Goal: Transaction & Acquisition: Purchase product/service

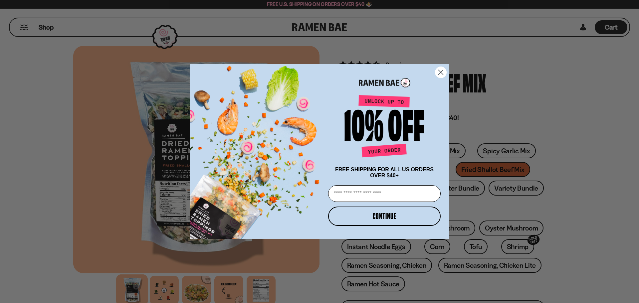
drag, startPoint x: 439, startPoint y: 71, endPoint x: 330, endPoint y: 87, distance: 109.6
click at [439, 71] on circle "Close dialog" at bounding box center [440, 72] width 11 height 11
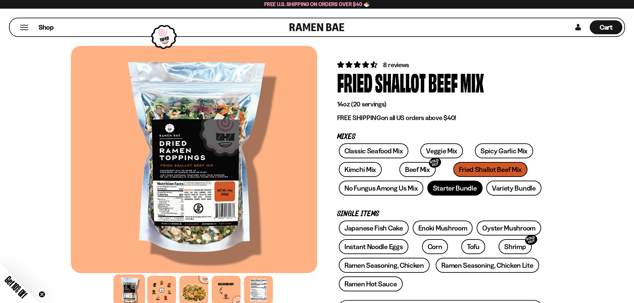
click at [440, 193] on link "Starter Bundle" at bounding box center [454, 188] width 55 height 15
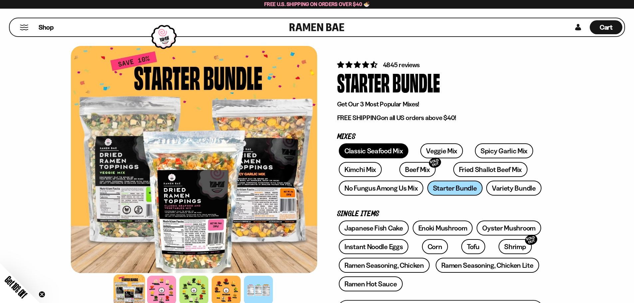
click at [378, 150] on link "Classic Seafood Mix" at bounding box center [374, 150] width 70 height 15
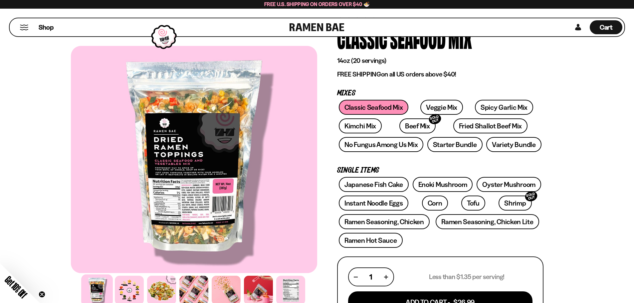
scroll to position [56, 0]
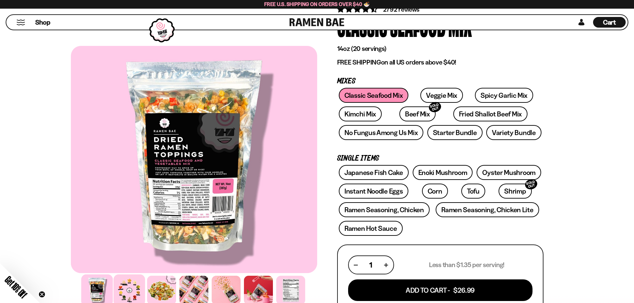
click at [125, 287] on div at bounding box center [129, 290] width 32 height 32
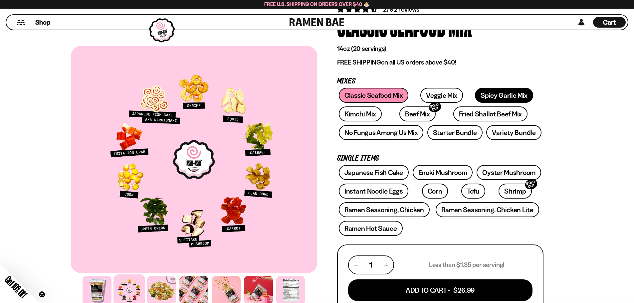
click at [481, 99] on link "Spicy Garlic Mix" at bounding box center [504, 95] width 58 height 15
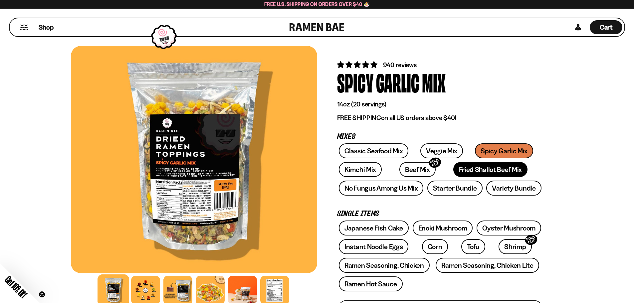
click at [453, 171] on link "Fried Shallot Beef Mix" at bounding box center [490, 169] width 74 height 15
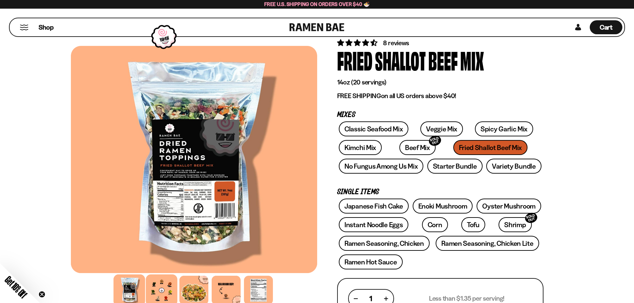
scroll to position [22, 0]
click at [165, 293] on div at bounding box center [162, 290] width 32 height 32
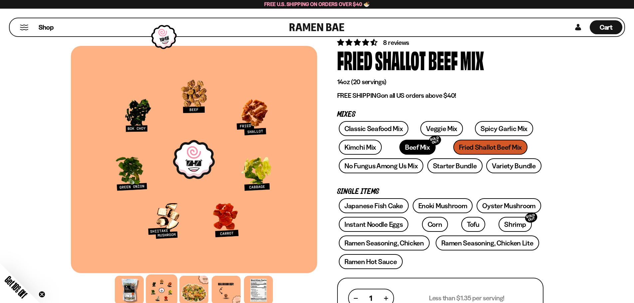
click at [399, 149] on link "Beef Mix SOLD OUT" at bounding box center [417, 147] width 36 height 15
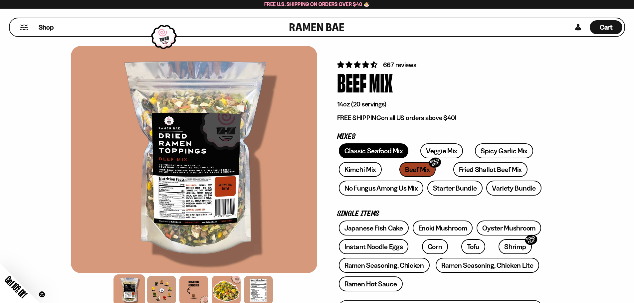
drag, startPoint x: 384, startPoint y: 146, endPoint x: 368, endPoint y: 147, distance: 16.0
click at [384, 146] on link "Classic Seafood Mix" at bounding box center [374, 150] width 70 height 15
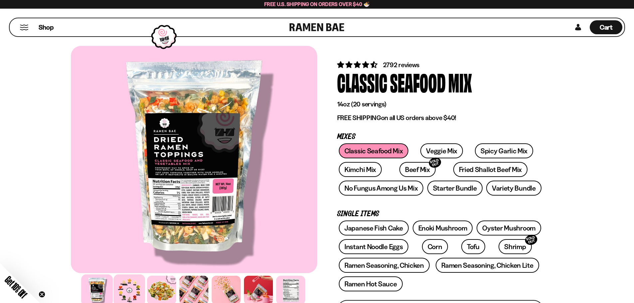
click at [136, 285] on div at bounding box center [129, 290] width 32 height 32
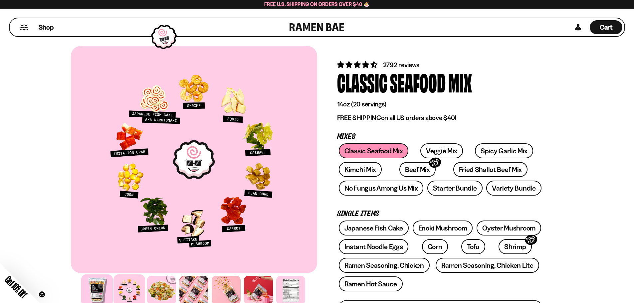
drag, startPoint x: 94, startPoint y: 290, endPoint x: 98, endPoint y: 290, distance: 4.3
click at [94, 290] on div at bounding box center [97, 290] width 32 height 32
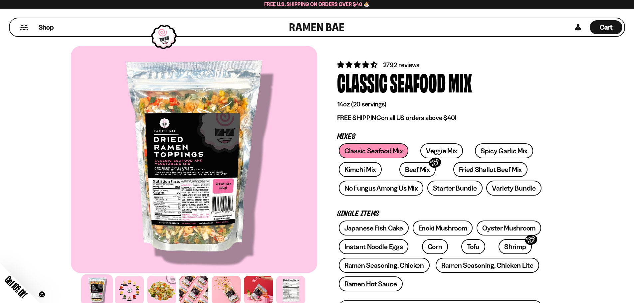
click at [215, 201] on div at bounding box center [194, 159] width 246 height 227
click at [287, 296] on div at bounding box center [291, 290] width 32 height 32
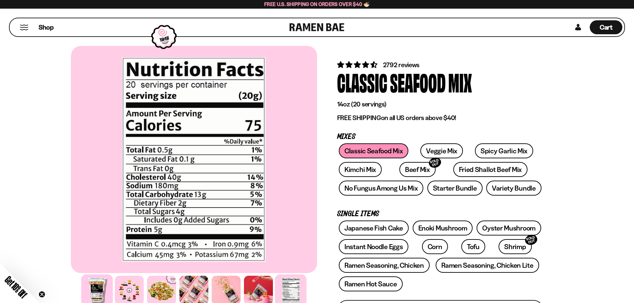
click at [100, 290] on div at bounding box center [97, 290] width 32 height 32
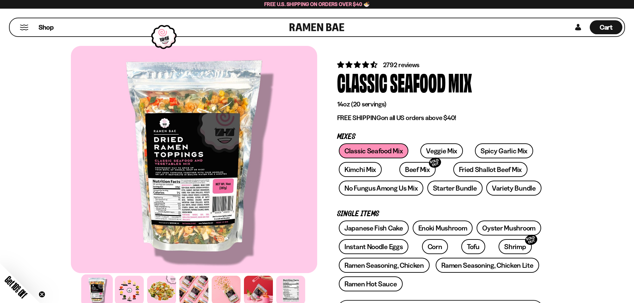
click at [215, 211] on div at bounding box center [194, 159] width 246 height 227
click at [163, 165] on div at bounding box center [194, 159] width 246 height 227
click at [183, 176] on div at bounding box center [194, 159] width 246 height 227
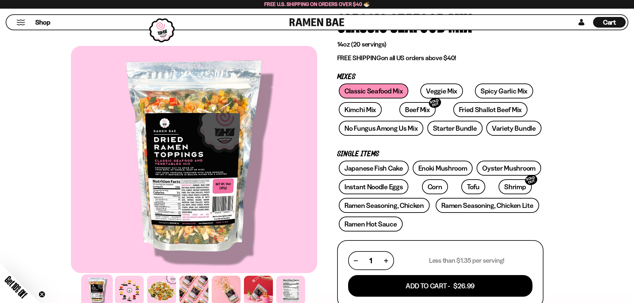
scroll to position [100, 0]
